Goal: Information Seeking & Learning: Learn about a topic

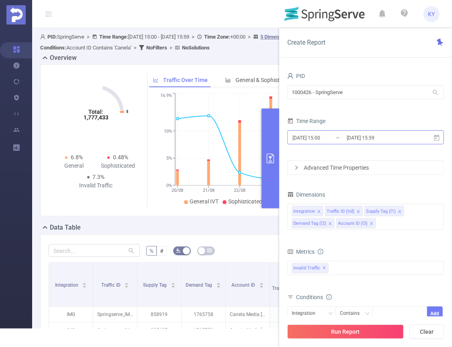
click at [378, 140] on input "2025-08-27 15:59" at bounding box center [378, 137] width 65 height 11
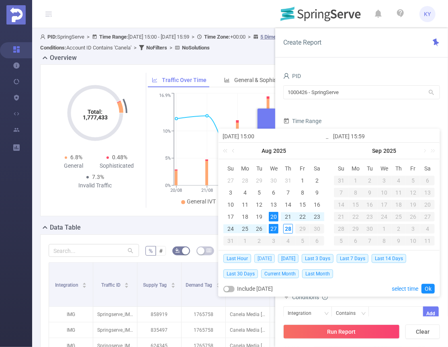
click at [263, 255] on span "[DATE]" at bounding box center [264, 258] width 20 height 9
type input "[DATE] 00:00"
type input "[DATE] 23:59"
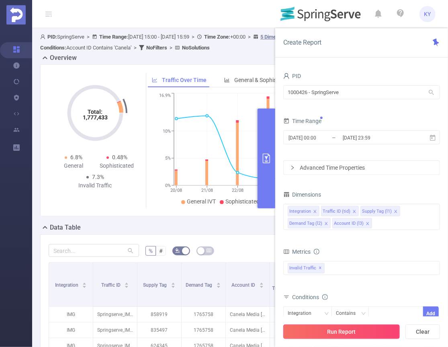
click at [333, 333] on button "Run Report" at bounding box center [341, 331] width 116 height 14
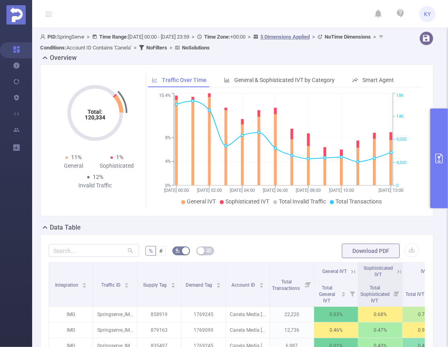
click at [437, 143] on button "primary" at bounding box center [439, 158] width 18 height 100
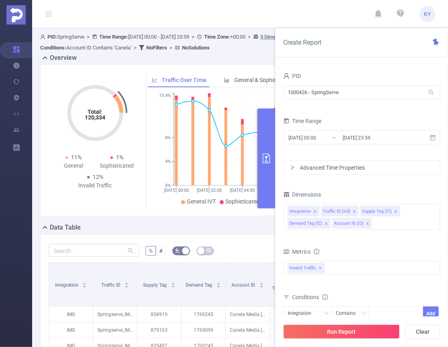
click at [270, 183] on button "primary" at bounding box center [266, 158] width 18 height 100
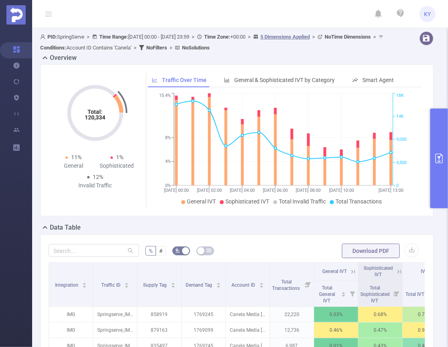
click at [439, 165] on button "primary" at bounding box center [439, 158] width 18 height 100
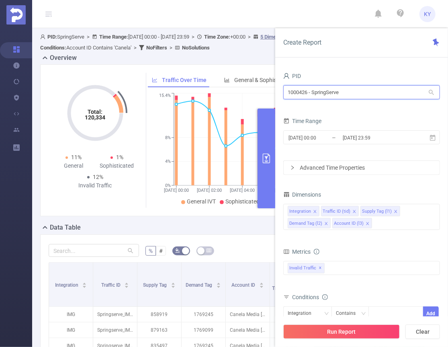
click at [342, 90] on input "1000426 - SpringServe" at bounding box center [361, 92] width 157 height 14
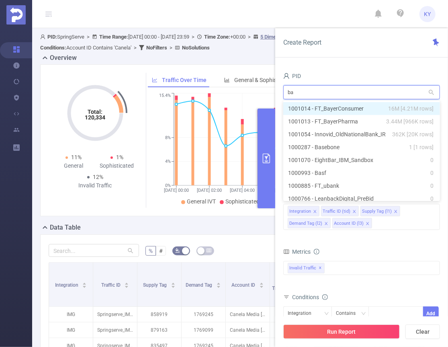
type input "bay"
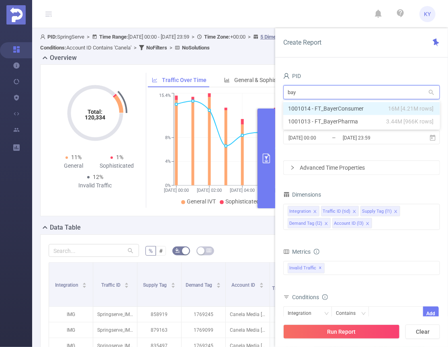
click at [363, 108] on li "1001014 - FT_BayerConsumer 16M [4.21M rows]" at bounding box center [361, 108] width 157 height 13
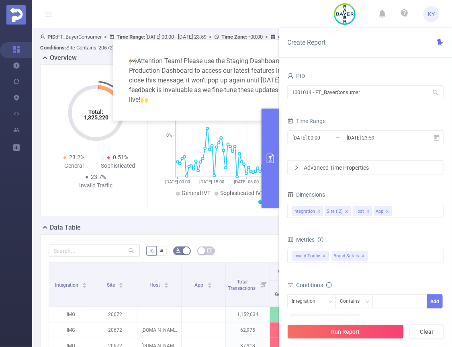
click at [272, 175] on button "primary" at bounding box center [270, 158] width 18 height 100
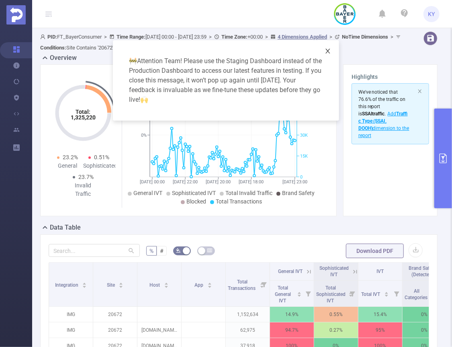
click at [326, 51] on icon "icon: close" at bounding box center [328, 51] width 6 height 6
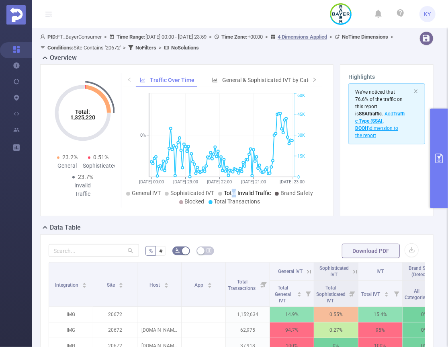
click at [235, 192] on span "Total Invalid Traffic" at bounding box center [247, 193] width 47 height 6
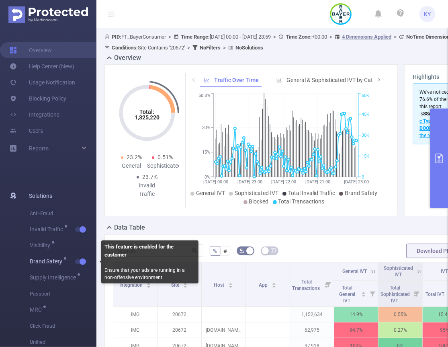
click at [82, 262] on button "button" at bounding box center [80, 261] width 11 height 5
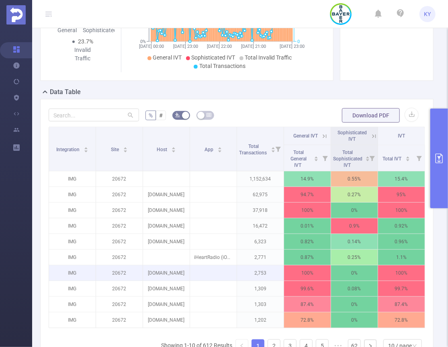
scroll to position [141, 0]
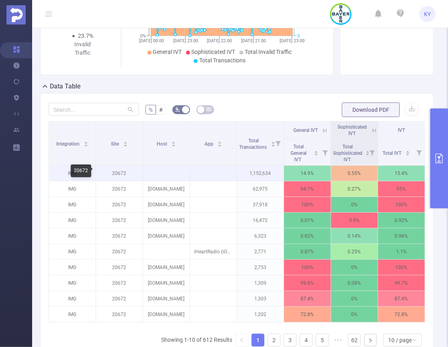
click at [113, 172] on p "20672" at bounding box center [119, 172] width 47 height 15
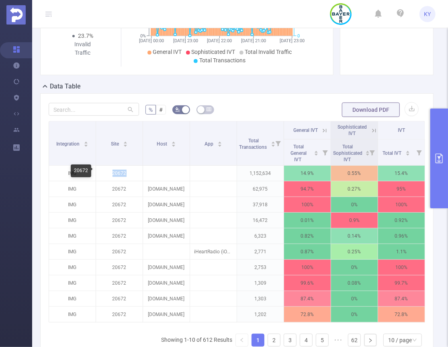
copy p "20672"
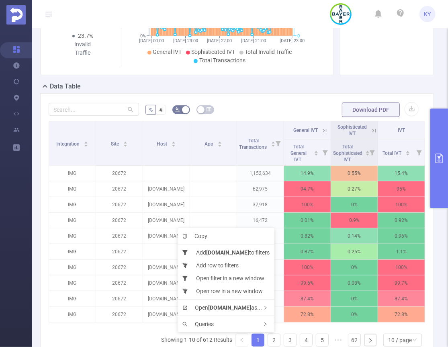
click at [439, 134] on button "primary" at bounding box center [439, 158] width 18 height 100
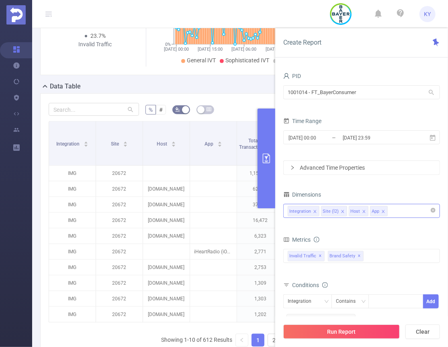
click at [402, 207] on div "Integration Site (l2) Host App" at bounding box center [362, 210] width 148 height 13
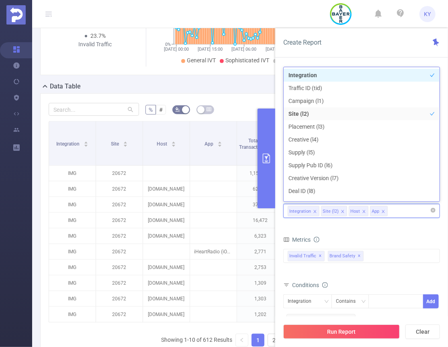
click at [436, 210] on div "Integration Site (l2) Host App" at bounding box center [361, 211] width 157 height 14
click at [433, 210] on icon "icon: close-circle" at bounding box center [433, 210] width 5 height 5
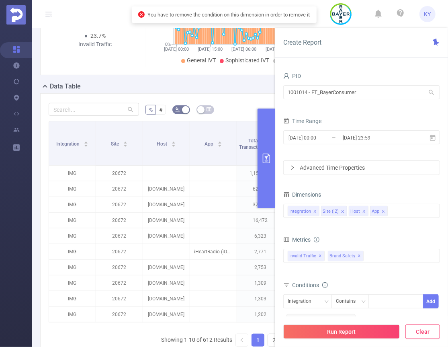
click at [425, 335] on button "Clear" at bounding box center [422, 331] width 35 height 14
type input "2025-08-28 13:00"
type input "2025-08-28 13:59"
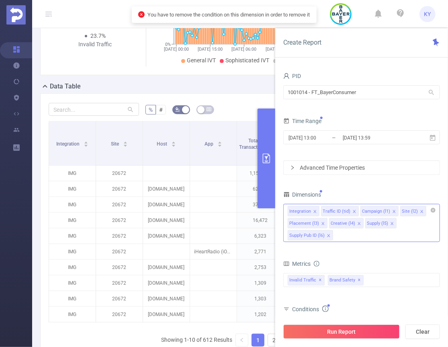
click at [412, 234] on div "Integration Traffic ID (tid) Campaign (l1) Site (l2) Placement (l3) Creative (l…" at bounding box center [361, 223] width 157 height 38
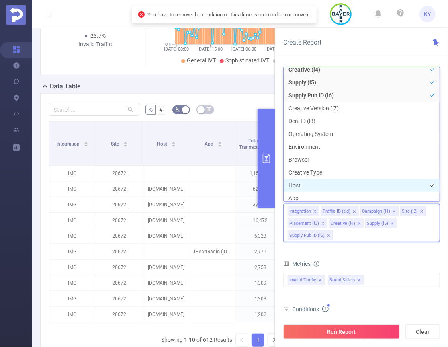
click at [318, 184] on li "Host" at bounding box center [362, 185] width 156 height 13
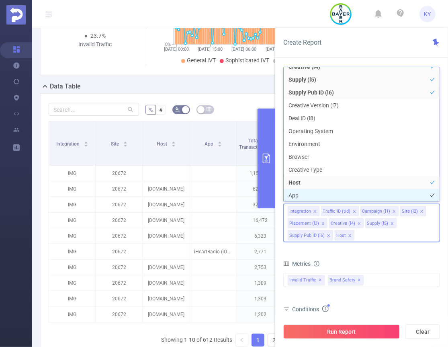
click at [315, 196] on li "App" at bounding box center [362, 195] width 156 height 13
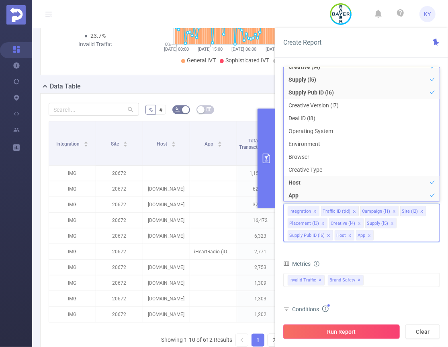
click at [346, 330] on button "Run Report" at bounding box center [341, 331] width 116 height 14
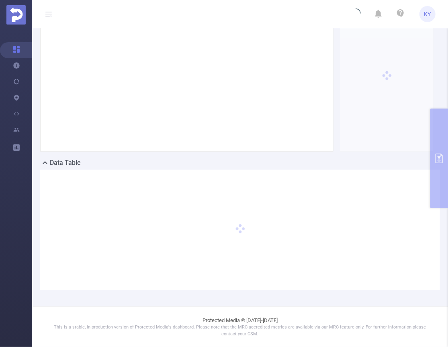
scroll to position [64, 0]
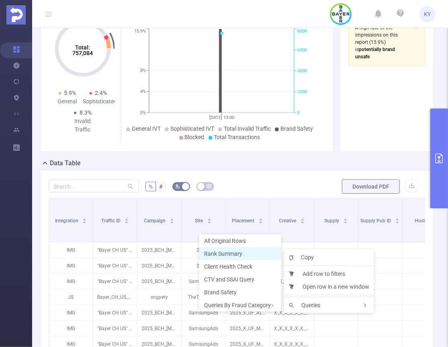
click at [224, 252] on span "Rank Summary" at bounding box center [223, 253] width 38 height 6
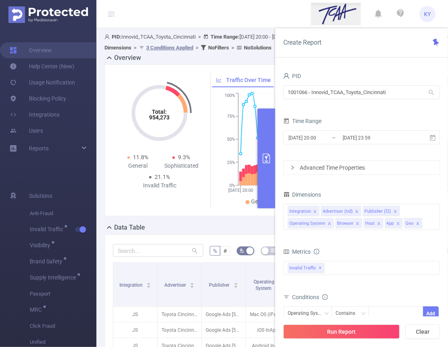
click at [266, 159] on icon "primary" at bounding box center [266, 158] width 10 height 10
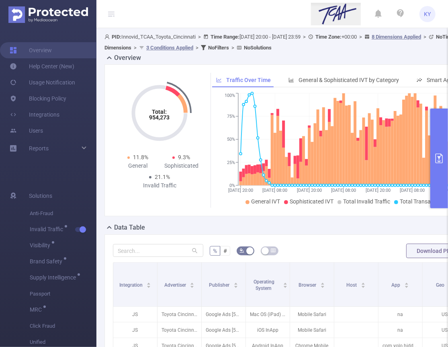
click at [107, 10] on icon at bounding box center [111, 14] width 10 height 28
click at [433, 144] on button "primary" at bounding box center [439, 158] width 18 height 100
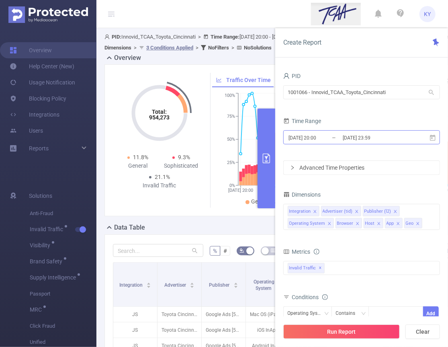
click at [386, 138] on input "2025-08-03 23:59" at bounding box center [374, 137] width 65 height 11
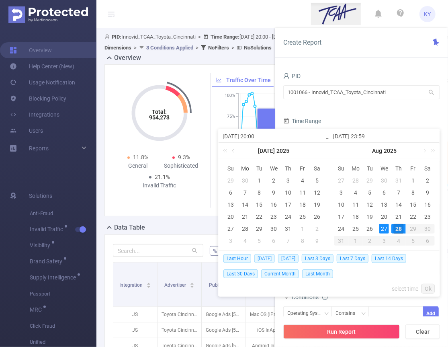
click at [262, 258] on span "[DATE]" at bounding box center [264, 258] width 20 height 9
type input "[DATE] 00:00"
type input "[DATE] 23:59"
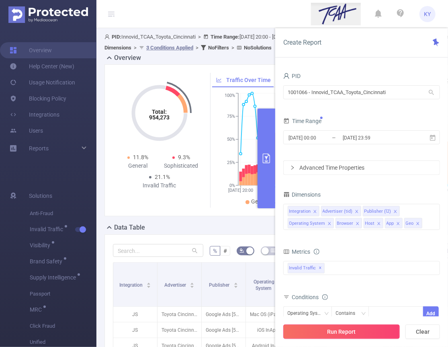
click at [330, 329] on button "Run Report" at bounding box center [341, 331] width 116 height 14
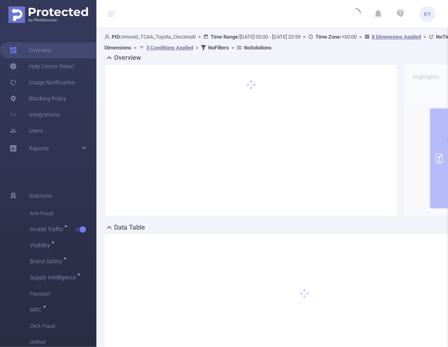
click at [113, 13] on icon at bounding box center [111, 14] width 6 height 6
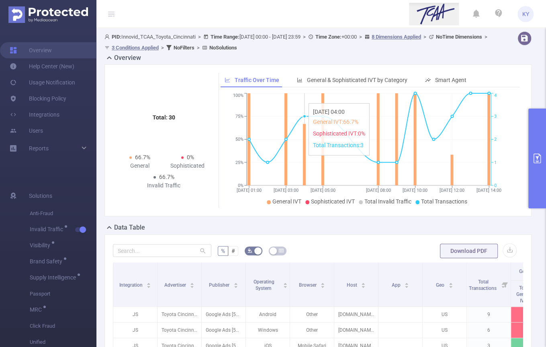
scroll to position [56, 0]
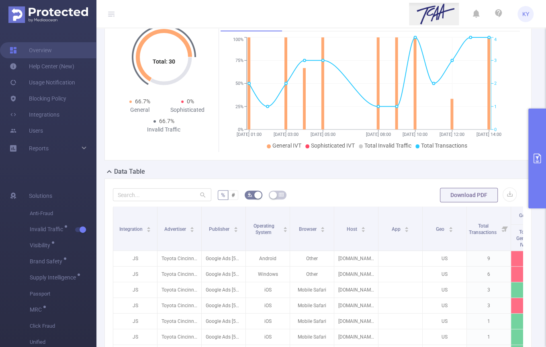
click at [447, 145] on div "Total: 30 Total: 30 66.7% General 0% Sophisticated 66.7% Invalid Traffic Traffi…" at bounding box center [317, 84] width 427 height 152
click at [447, 147] on button "primary" at bounding box center [537, 158] width 18 height 100
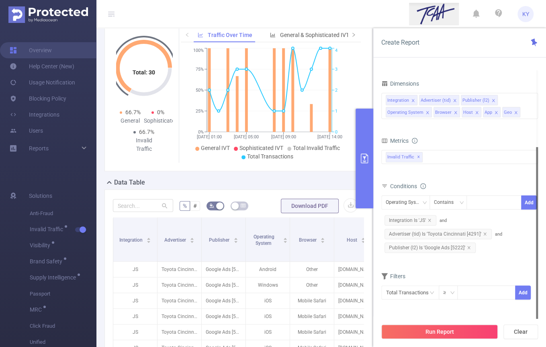
scroll to position [0, 0]
click at [447, 249] on span "Publisher (l2) Is 'Google Ads [5222]'" at bounding box center [429, 247] width 91 height 10
click at [447, 247] on icon "icon: close" at bounding box center [469, 247] width 4 height 4
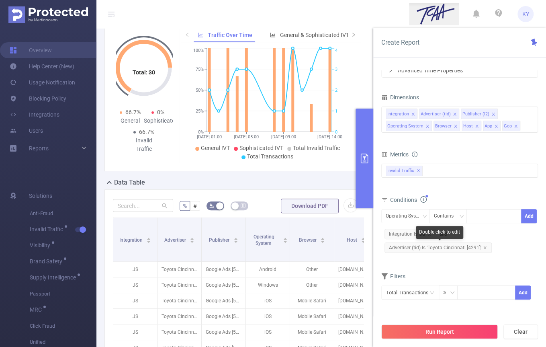
click at [447, 246] on icon "icon: close" at bounding box center [485, 247] width 4 height 4
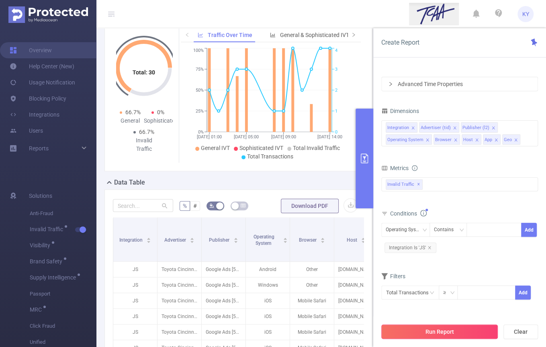
click at [447, 324] on button "Run Report" at bounding box center [439, 331] width 116 height 14
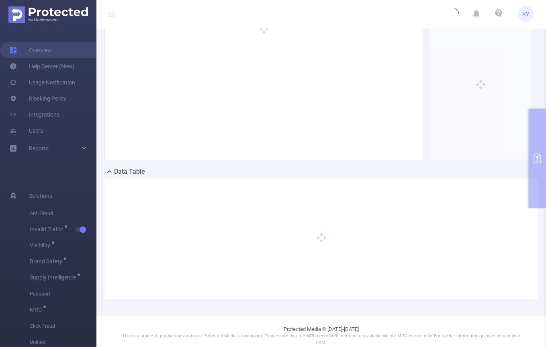
click at [110, 14] on icon at bounding box center [111, 14] width 6 height 6
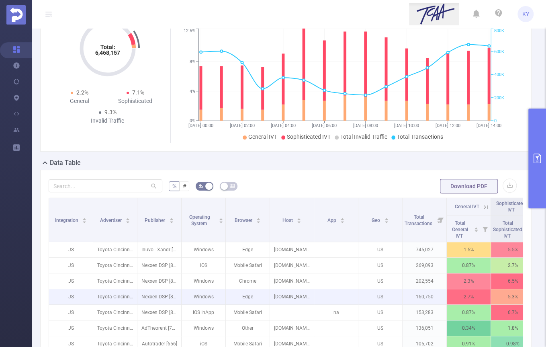
scroll to position [183, 0]
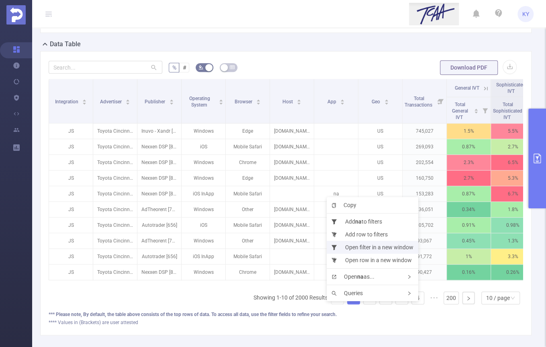
click at [372, 247] on li "Open filter in a new window" at bounding box center [373, 247] width 92 height 13
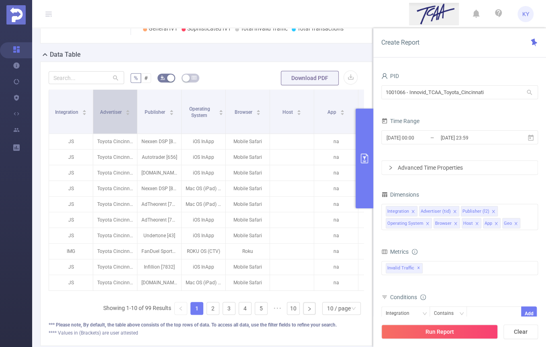
scroll to position [184, 0]
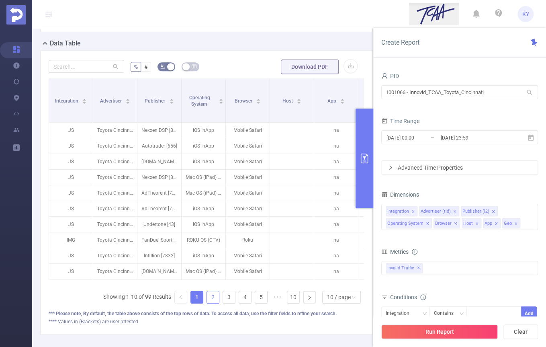
click at [210, 299] on link "2" at bounding box center [213, 297] width 12 height 12
click at [228, 299] on link "3" at bounding box center [229, 297] width 12 height 12
click at [192, 297] on link "1" at bounding box center [197, 297] width 12 height 12
click at [366, 188] on button "primary" at bounding box center [364, 158] width 18 height 100
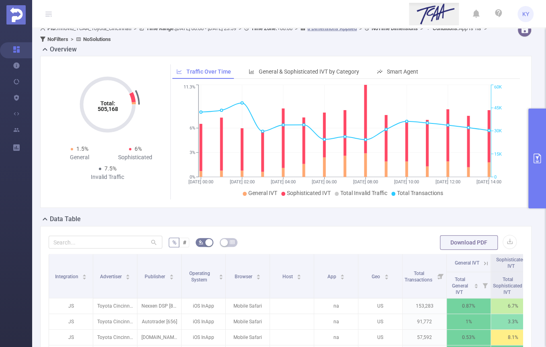
scroll to position [11, 0]
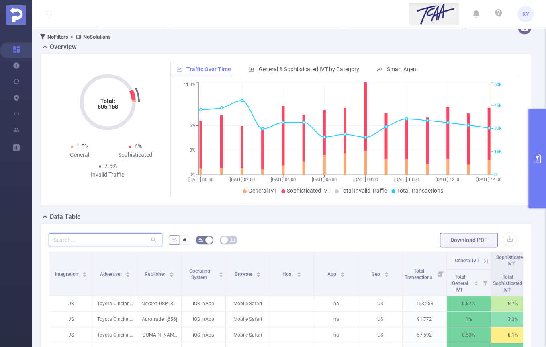
drag, startPoint x: 117, startPoint y: 244, endPoint x: 296, endPoint y: 216, distance: 180.9
click at [124, 243] on input "text" at bounding box center [106, 239] width 114 height 13
click at [533, 176] on button "primary" at bounding box center [537, 158] width 18 height 100
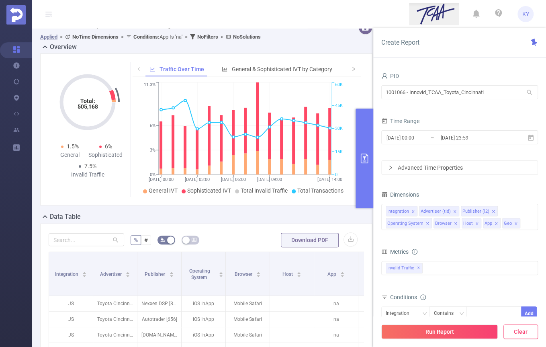
click at [528, 332] on button "Clear" at bounding box center [520, 331] width 35 height 14
type input "2025-08-28 14:00"
type input "2025-08-28 14:59"
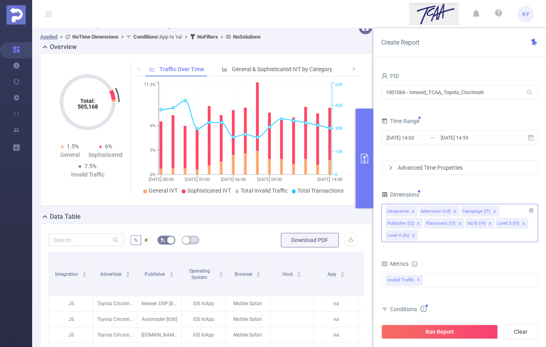
click at [433, 239] on div "Integration Advertiser (tid) Campaign (l1) Publisher (l2) Placement (l3) Ad ID …" at bounding box center [459, 223] width 157 height 38
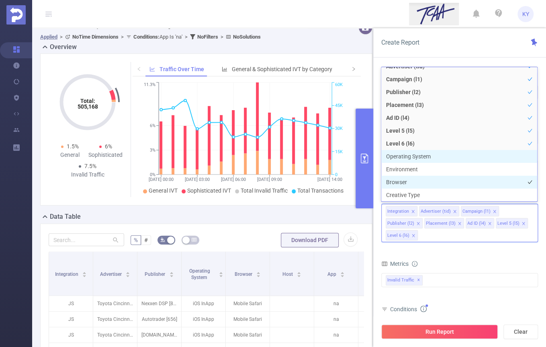
scroll to position [71, 0]
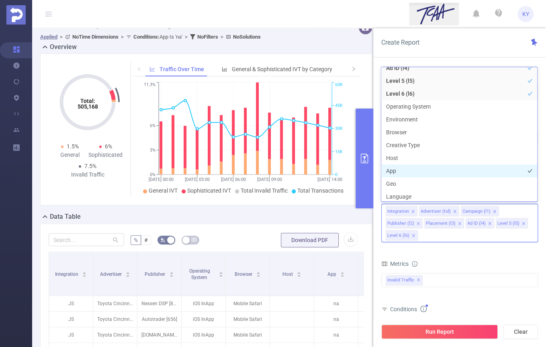
click at [405, 170] on li "App" at bounding box center [459, 170] width 156 height 13
click at [426, 326] on button "Run Report" at bounding box center [439, 331] width 116 height 14
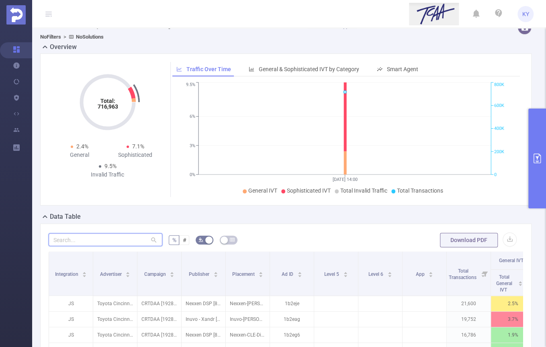
click at [114, 237] on input "text" at bounding box center [106, 239] width 114 height 13
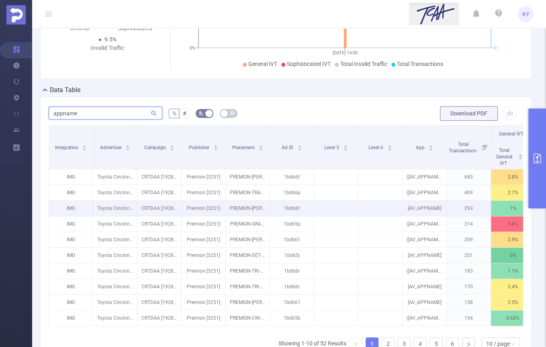
scroll to position [141, 0]
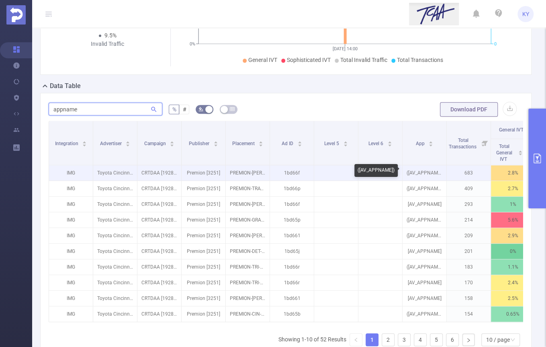
type input "appname"
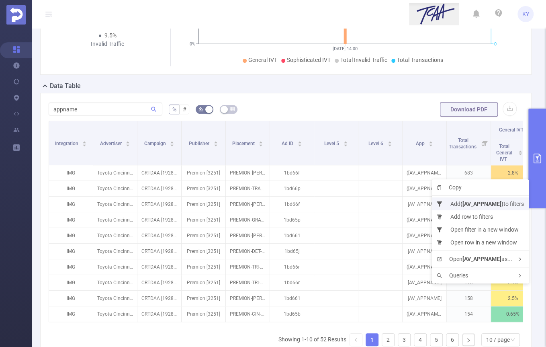
click at [476, 205] on b "([AV_APPNAME])" at bounding box center [481, 203] width 43 height 6
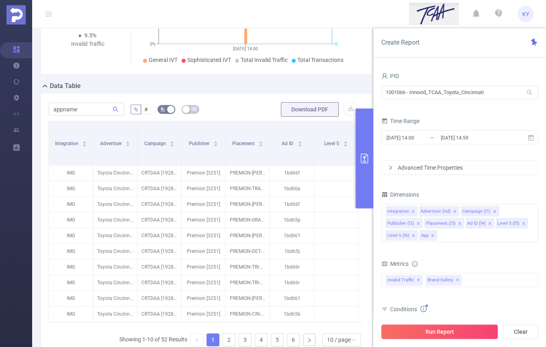
click at [461, 332] on button "Run Report" at bounding box center [439, 331] width 116 height 14
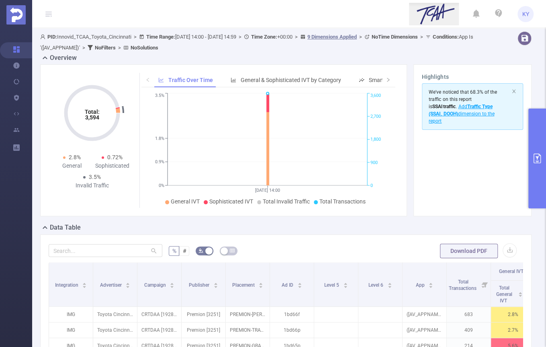
click at [531, 188] on button "primary" at bounding box center [537, 158] width 18 height 100
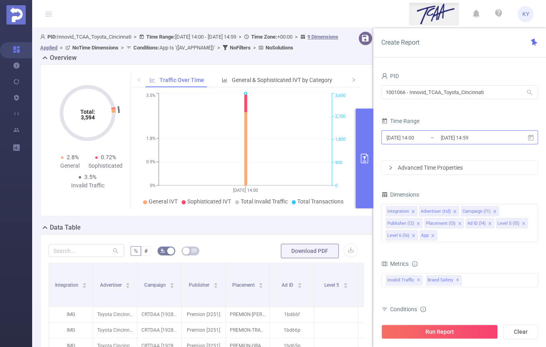
click at [486, 141] on input "2025-08-28 14:59" at bounding box center [472, 137] width 65 height 11
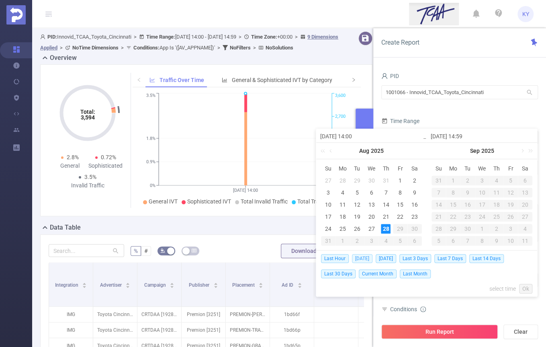
click at [363, 258] on span "Today" at bounding box center [362, 258] width 20 height 9
type input "[DATE] 00:00"
type input "[DATE] 23:59"
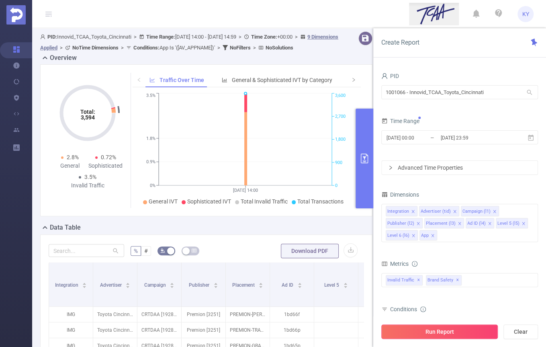
click at [425, 325] on button "Run Report" at bounding box center [439, 331] width 116 height 14
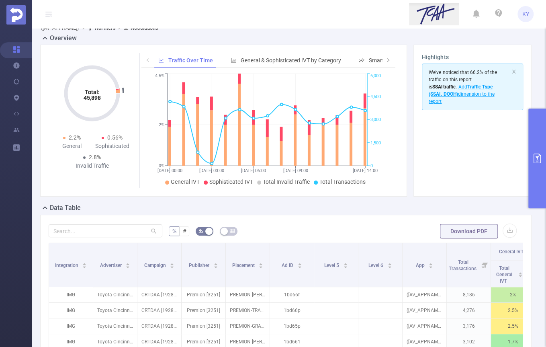
scroll to position [23, 0]
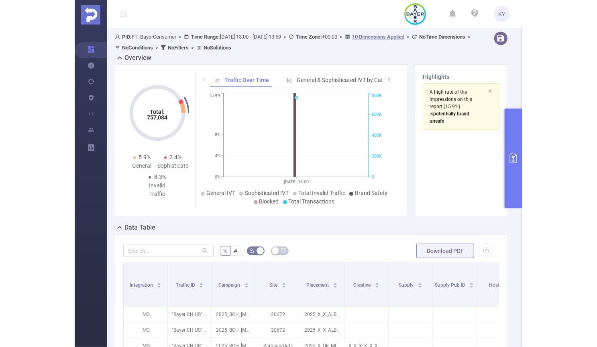
scroll to position [64, 0]
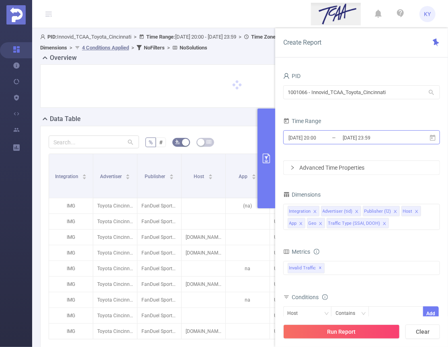
click at [380, 140] on input "[DATE] 23:59" at bounding box center [374, 137] width 65 height 11
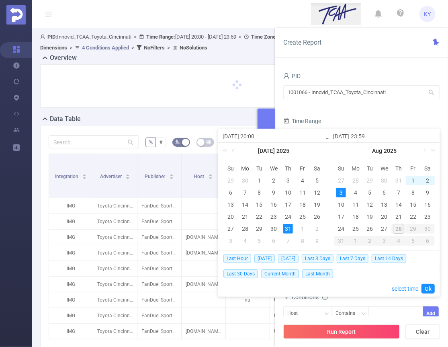
click at [385, 118] on div "Time Range" at bounding box center [361, 121] width 157 height 13
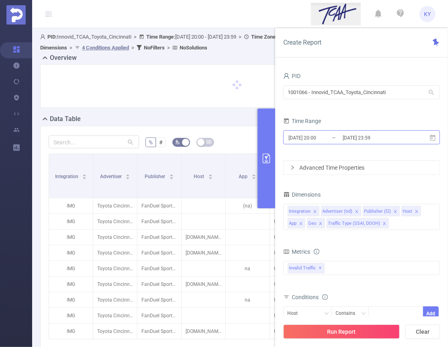
click at [378, 141] on input "[DATE] 23:59" at bounding box center [374, 137] width 65 height 11
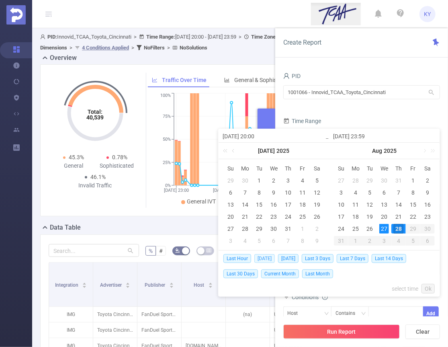
click at [265, 254] on span "[DATE]" at bounding box center [264, 258] width 20 height 9
type input "[DATE] 00:00"
type input "[DATE] 23:59"
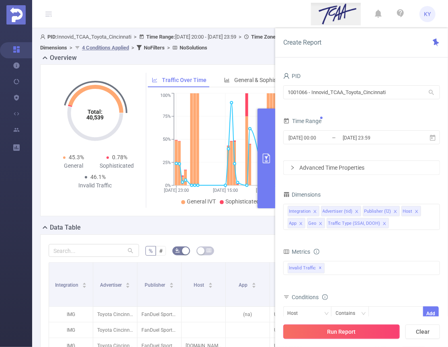
click at [316, 338] on div "Run Report Clear" at bounding box center [361, 331] width 173 height 31
click at [315, 331] on button "Run Report" at bounding box center [341, 331] width 116 height 14
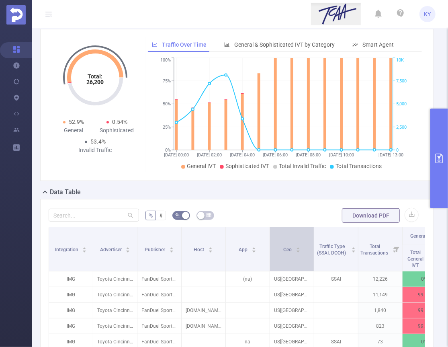
scroll to position [51, 0]
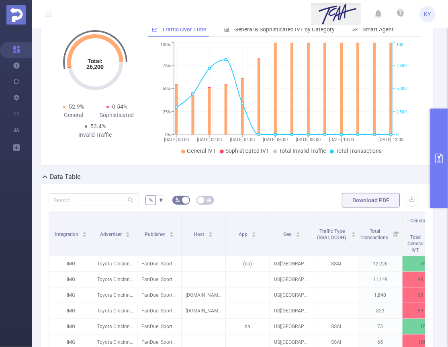
click at [438, 172] on button "primary" at bounding box center [439, 158] width 18 height 100
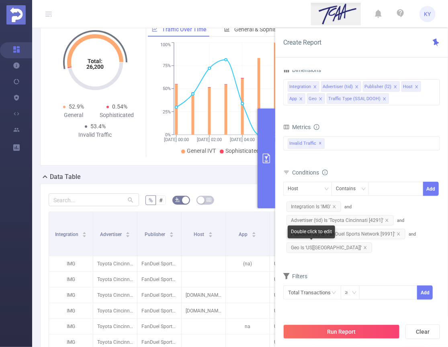
click at [325, 243] on span "Geo Is 'US[US]'" at bounding box center [329, 247] width 86 height 10
click at [364, 246] on icon "icon: close" at bounding box center [365, 247] width 3 height 3
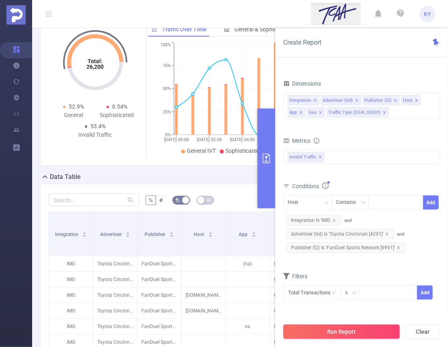
click at [345, 331] on button "Run Report" at bounding box center [341, 331] width 116 height 14
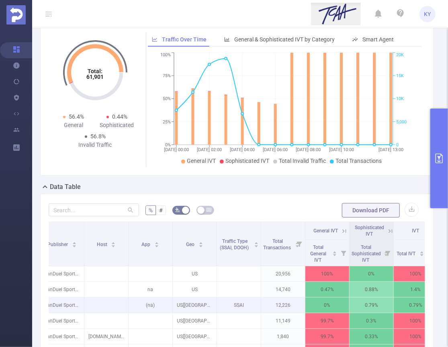
scroll to position [0, 115]
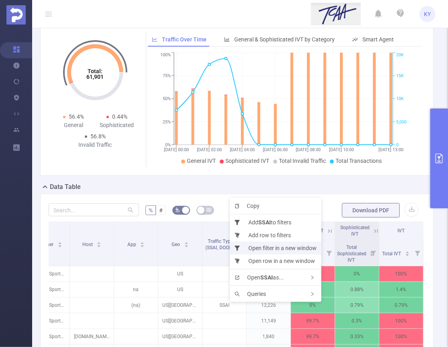
click at [265, 249] on li "Open filter in a new window" at bounding box center [276, 247] width 92 height 13
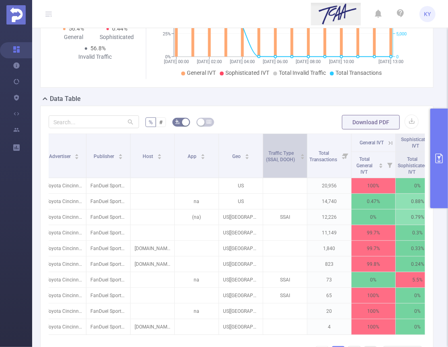
scroll to position [0, 0]
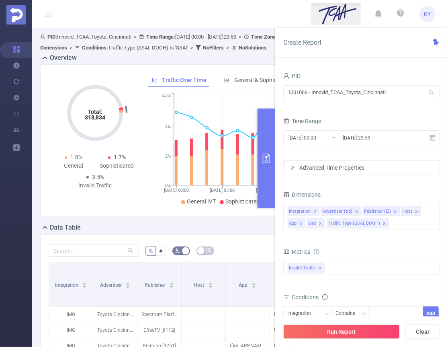
click at [265, 147] on button "primary" at bounding box center [266, 158] width 18 height 100
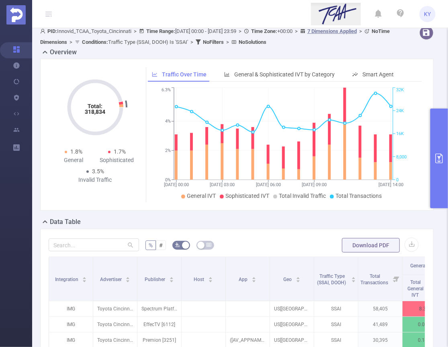
scroll to position [98, 0]
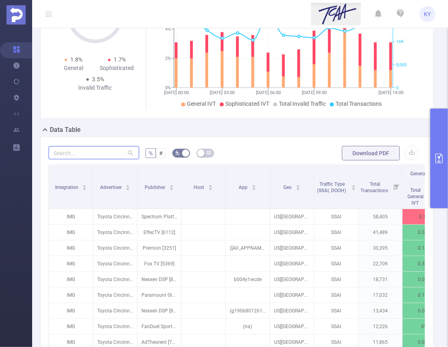
click at [88, 149] on input "text" at bounding box center [94, 152] width 90 height 13
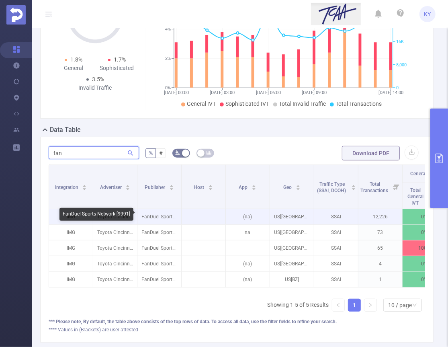
type input "fan"
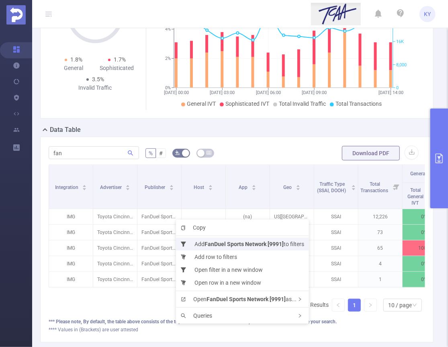
click at [214, 243] on b "FanDuel Sports Network [9991]" at bounding box center [243, 244] width 79 height 6
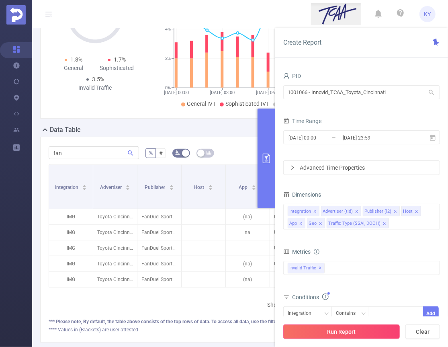
click at [339, 327] on button "Run Report" at bounding box center [341, 331] width 116 height 14
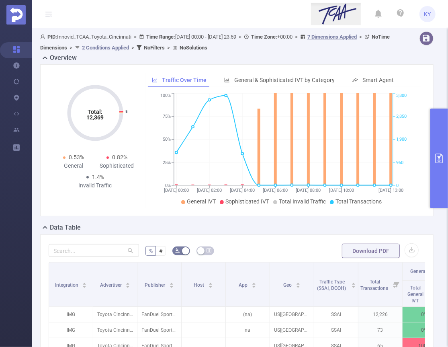
click at [434, 164] on button "primary" at bounding box center [439, 158] width 18 height 100
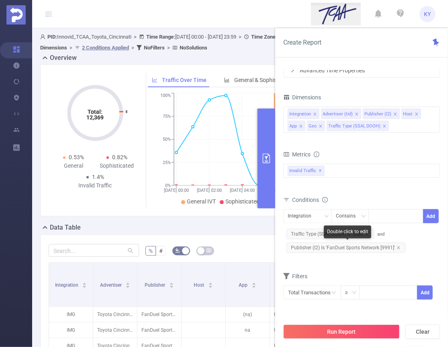
click at [340, 233] on div "Double click to edit" at bounding box center [347, 231] width 47 height 13
click at [302, 230] on span "Traffic Type (SSAI, DOOH) Is 'SSAI'" at bounding box center [330, 234] width 88 height 10
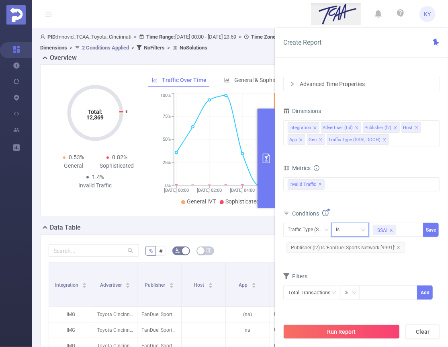
click at [345, 227] on div "Is" at bounding box center [350, 229] width 29 height 13
click at [353, 270] on li "Is Not" at bounding box center [357, 270] width 53 height 13
click at [427, 228] on button "Save" at bounding box center [431, 230] width 16 height 14
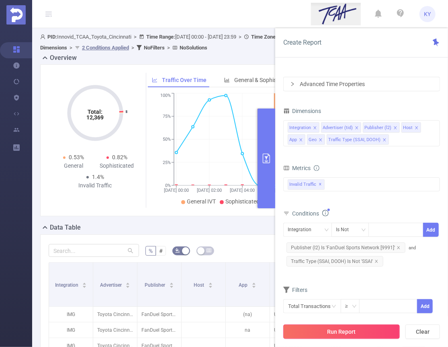
click at [372, 330] on button "Run Report" at bounding box center [341, 331] width 116 height 14
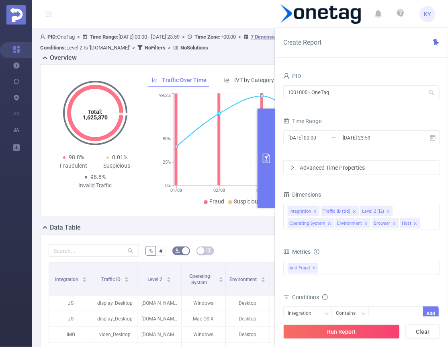
click at [263, 121] on button "primary" at bounding box center [266, 158] width 18 height 100
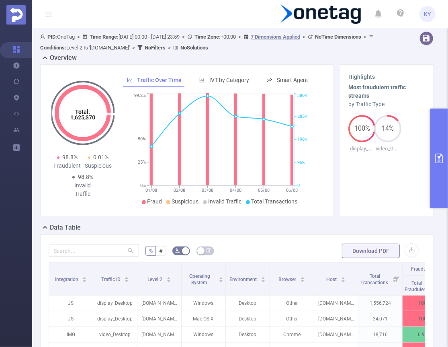
click at [431, 153] on button "primary" at bounding box center [439, 158] width 18 height 100
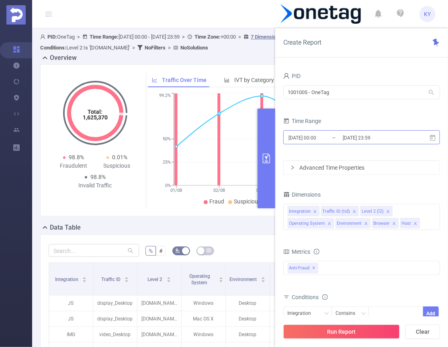
click at [378, 134] on input "2025-08-06 23:59" at bounding box center [374, 137] width 65 height 11
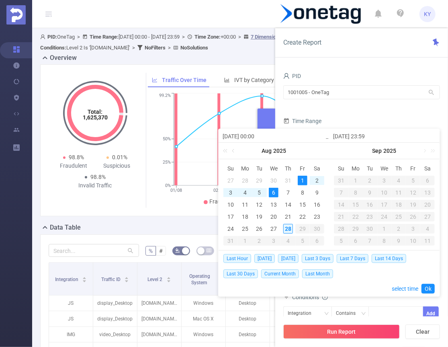
click at [289, 233] on div "28" at bounding box center [288, 229] width 10 height 10
click at [274, 229] on div "27" at bounding box center [274, 229] width 10 height 10
type input "2025-08-27 00:00"
type input "2025-08-28 14:00"
type input "2025-08-27 00:00"
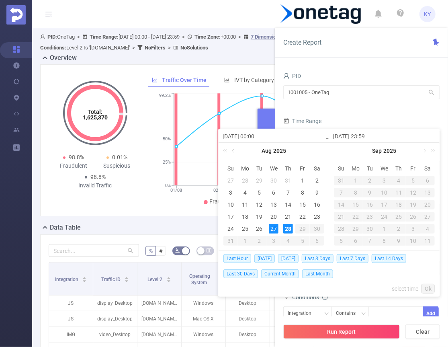
type input "2025-08-28 14:00"
click at [427, 285] on link "Ok" at bounding box center [427, 289] width 13 height 10
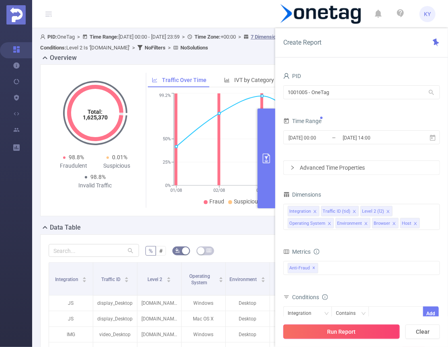
click at [372, 335] on button "Run Report" at bounding box center [341, 331] width 116 height 14
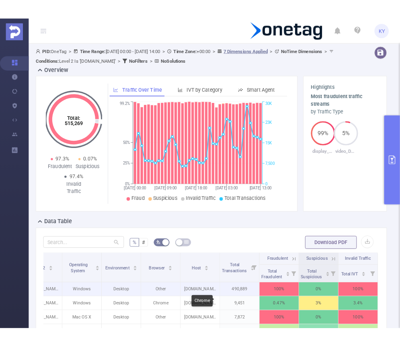
scroll to position [0, 115]
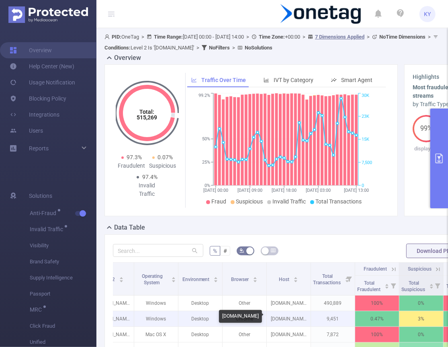
click at [276, 311] on p "feathermc.com" at bounding box center [289, 318] width 44 height 15
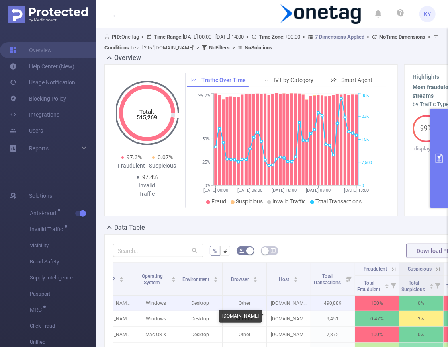
click at [270, 308] on p "feathermc.com" at bounding box center [289, 302] width 44 height 15
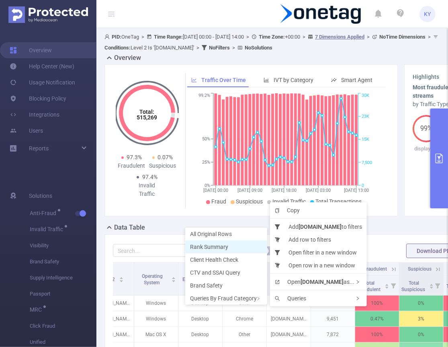
click at [211, 247] on span "Rank Summary" at bounding box center [209, 246] width 38 height 6
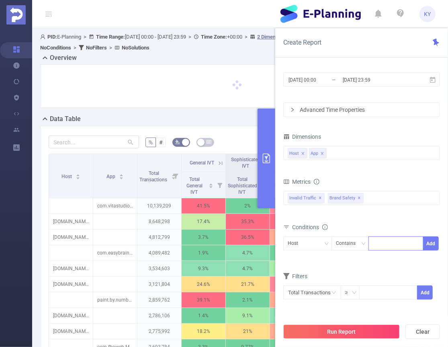
click at [378, 241] on div at bounding box center [396, 243] width 46 height 13
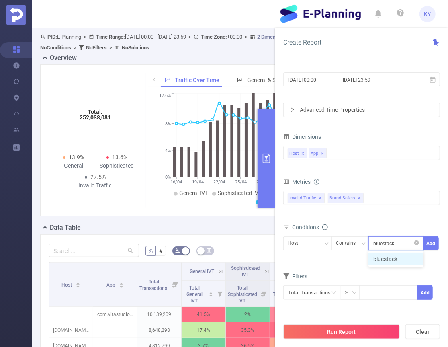
type input "bluestacks"
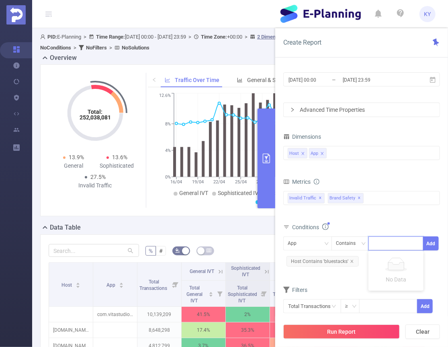
click at [346, 344] on div "Run Report Clear" at bounding box center [361, 331] width 173 height 31
click at [346, 337] on button "Run Report" at bounding box center [341, 331] width 116 height 14
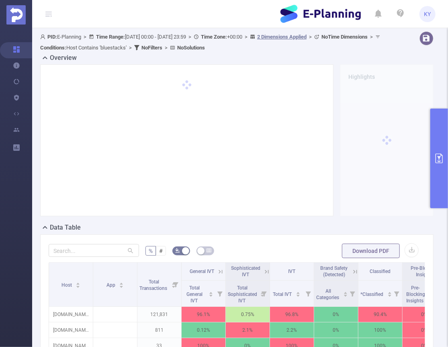
click at [435, 161] on icon "primary" at bounding box center [439, 158] width 10 height 10
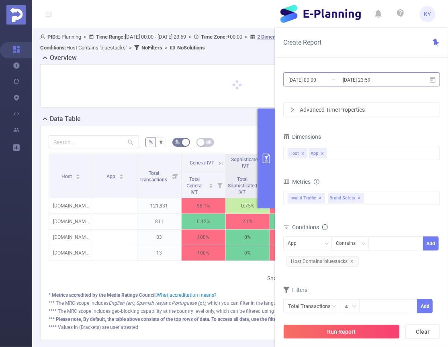
click at [364, 80] on input "[DATE] 23:59" at bounding box center [374, 79] width 65 height 11
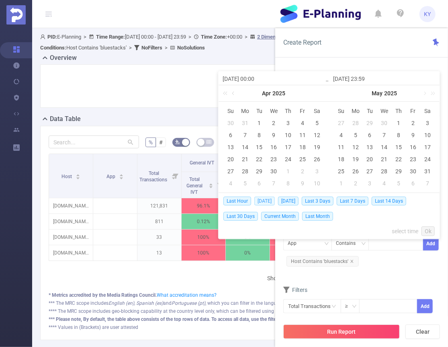
click at [266, 198] on span "Today" at bounding box center [264, 200] width 20 height 9
type input "2025-08-28 00:00"
type input "2025-08-28 23:59"
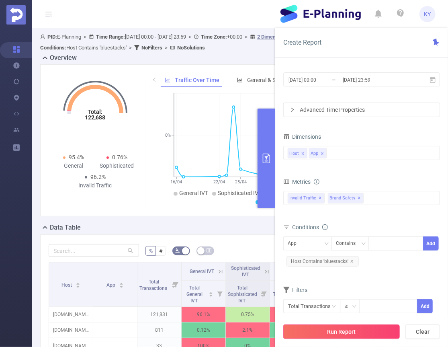
click at [350, 331] on button "Run Report" at bounding box center [341, 331] width 116 height 14
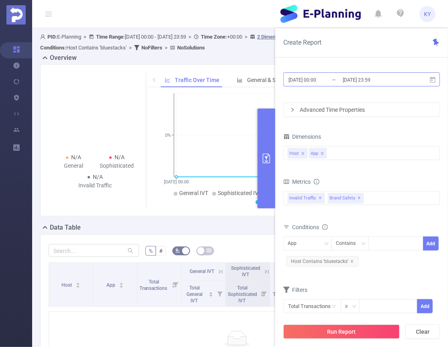
click at [363, 76] on input "[DATE] 23:59" at bounding box center [374, 79] width 65 height 11
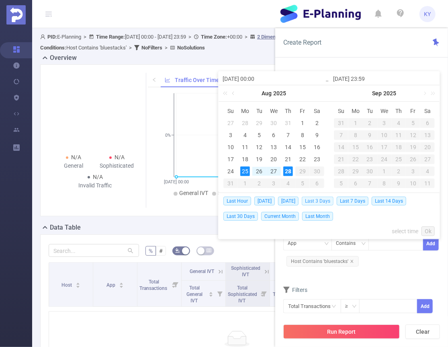
click at [317, 200] on span "Last 3 Days" at bounding box center [318, 200] width 32 height 9
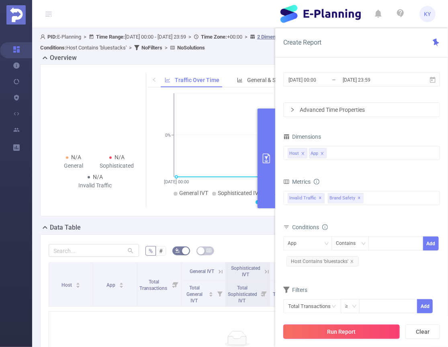
click at [350, 332] on button "Run Report" at bounding box center [341, 331] width 116 height 14
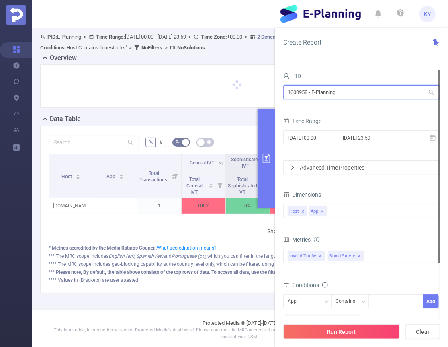
click at [329, 92] on input "1000958 - E-Planning" at bounding box center [361, 92] width 157 height 14
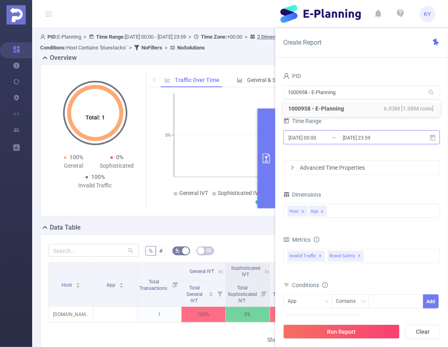
click at [370, 138] on input "[DATE] 23:59" at bounding box center [374, 137] width 65 height 11
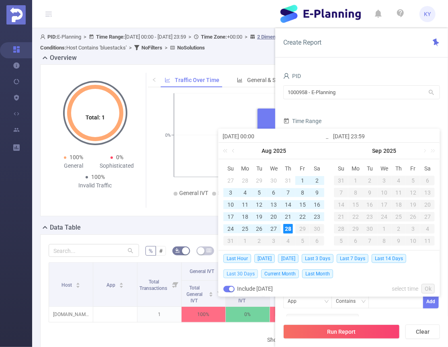
click at [233, 276] on span "Last 30 Days" at bounding box center [240, 273] width 35 height 9
type input "2025-07-29 00:00"
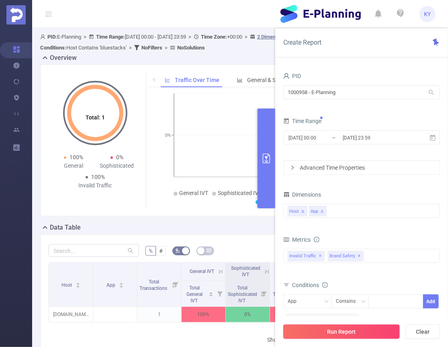
click at [325, 327] on button "Run Report" at bounding box center [341, 331] width 116 height 14
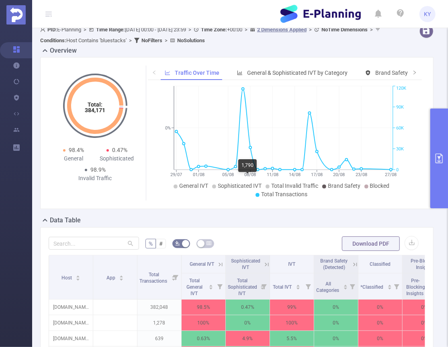
scroll to position [3, 0]
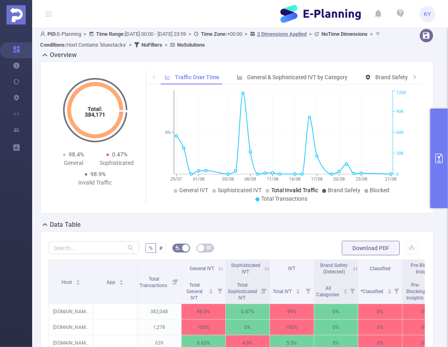
click at [282, 188] on span "Total Invalid Traffic" at bounding box center [294, 190] width 47 height 6
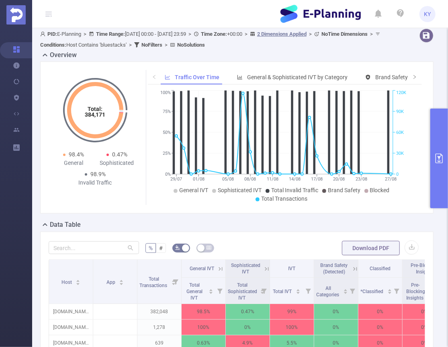
click at [437, 164] on button "primary" at bounding box center [439, 158] width 18 height 100
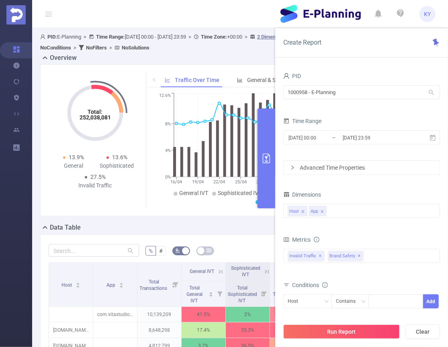
click at [262, 145] on button "primary" at bounding box center [266, 158] width 18 height 100
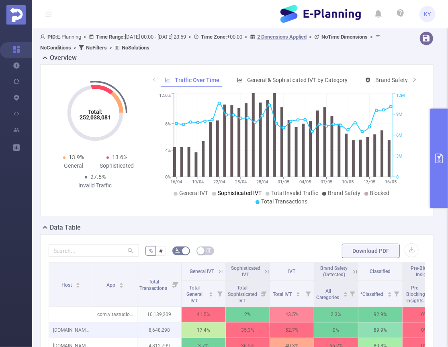
scroll to position [135, 0]
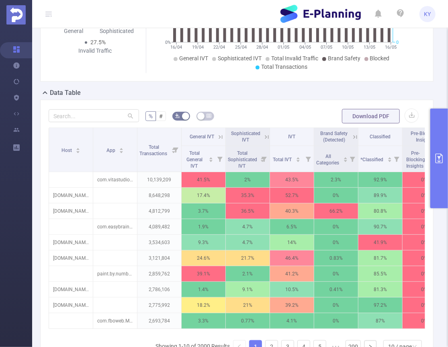
click at [216, 137] on icon at bounding box center [219, 137] width 10 height 8
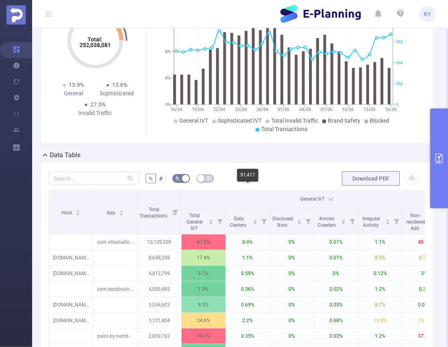
scroll to position [0, 0]
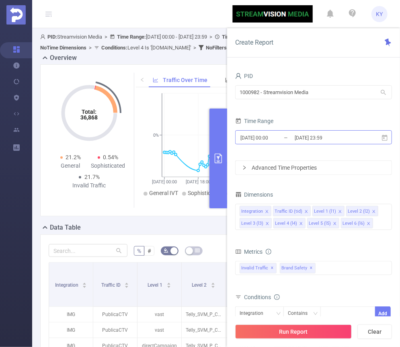
click at [303, 135] on input "[DATE] 23:59" at bounding box center [326, 137] width 65 height 11
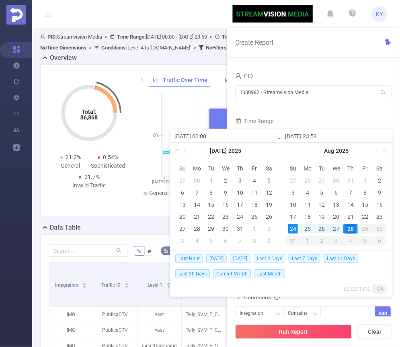
click at [272, 257] on span "Last 3 Days" at bounding box center [269, 258] width 32 height 9
type input "[DATE] 00:00"
type input "[DATE] 23:59"
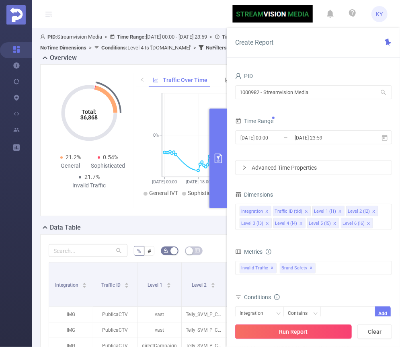
click at [304, 331] on button "Run Report" at bounding box center [293, 331] width 116 height 14
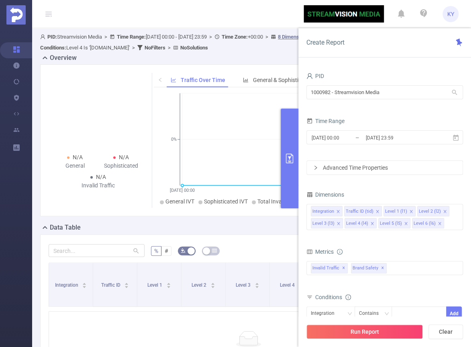
click at [182, 47] on span "PID: Streamvision Media > Time Range: [DATE] 00:00 - [DATE] 23:59 > Time Zone: …" at bounding box center [221, 42] width 363 height 17
drag, startPoint x: 181, startPoint y: 48, endPoint x: 138, endPoint y: 47, distance: 43.0
click at [130, 47] on span "Conditions : Level 4 Is '[DOMAIN_NAME]'" at bounding box center [85, 48] width 90 height 6
copy span "[DOMAIN_NAME]"
